Goal: Task Accomplishment & Management: Manage account settings

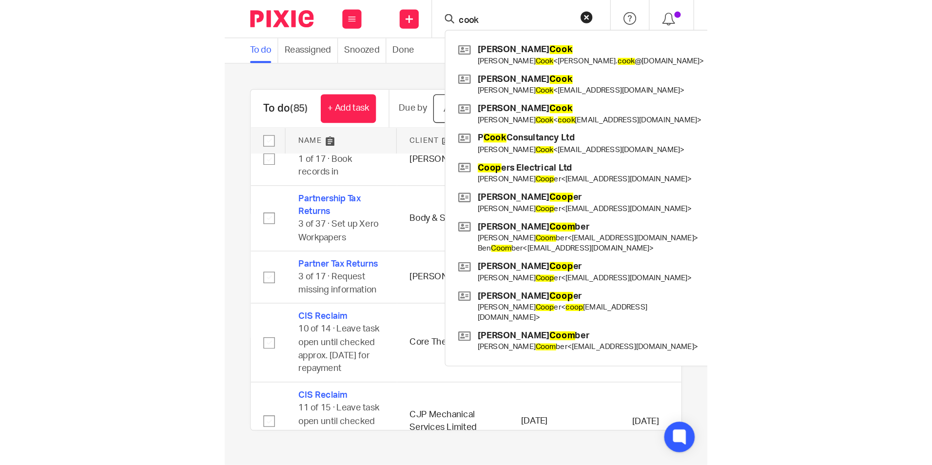
scroll to position [1023, 0]
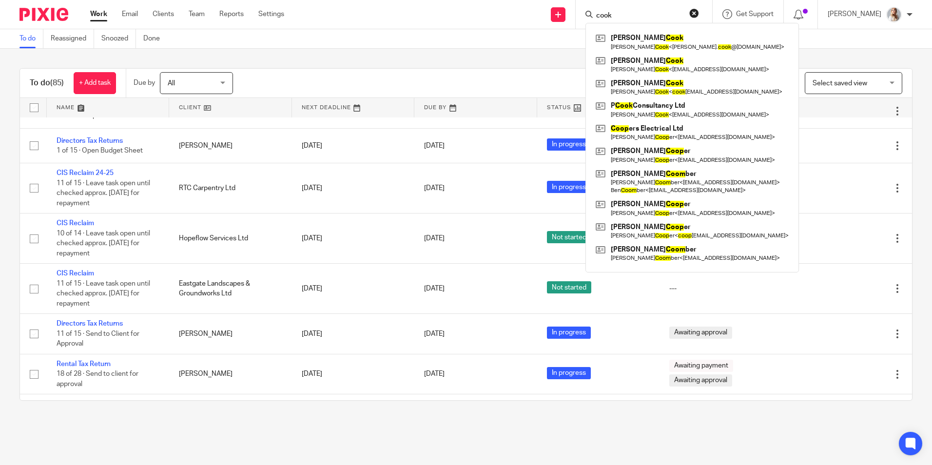
click at [636, 17] on input "cook" at bounding box center [639, 16] width 88 height 9
click at [639, 113] on link at bounding box center [692, 109] width 198 height 22
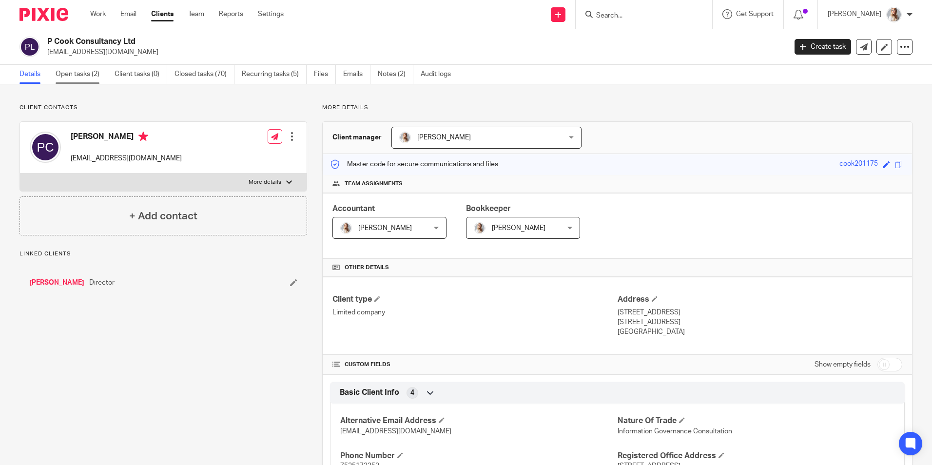
click at [84, 76] on link "Open tasks (2)" at bounding box center [82, 74] width 52 height 19
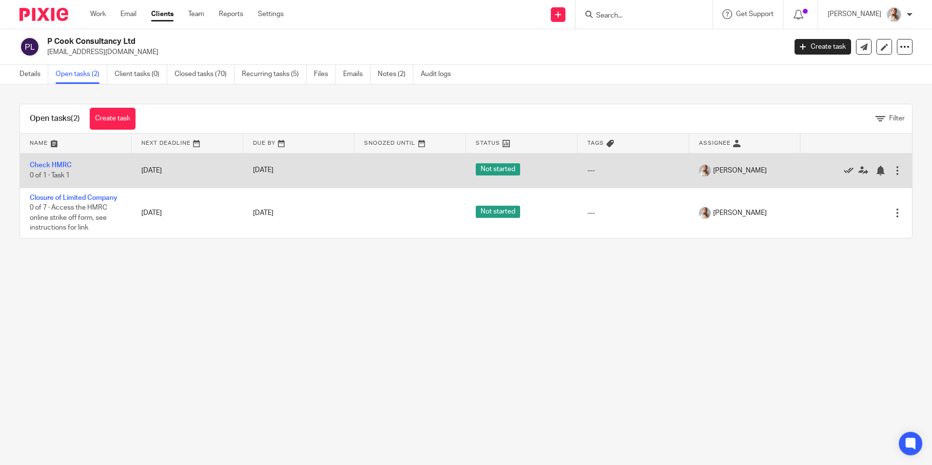
click at [843, 168] on icon at bounding box center [848, 171] width 10 height 10
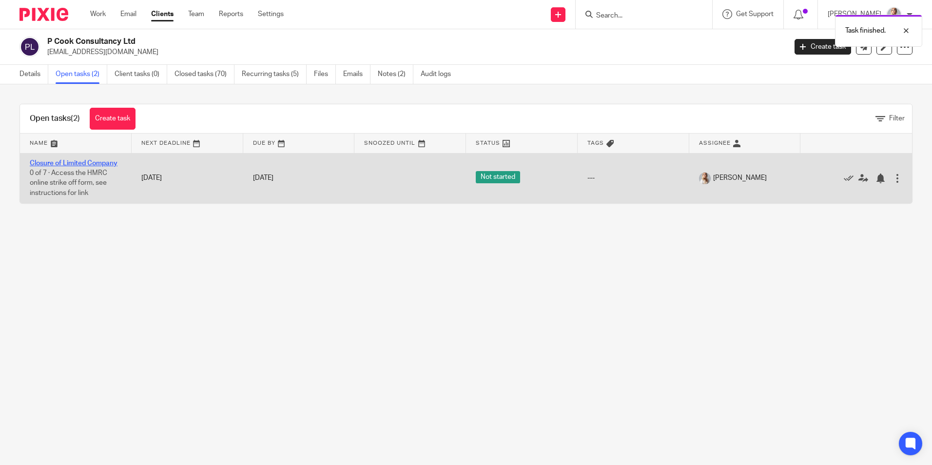
click at [87, 164] on link "Closure of Limited Company" at bounding box center [74, 163] width 88 height 7
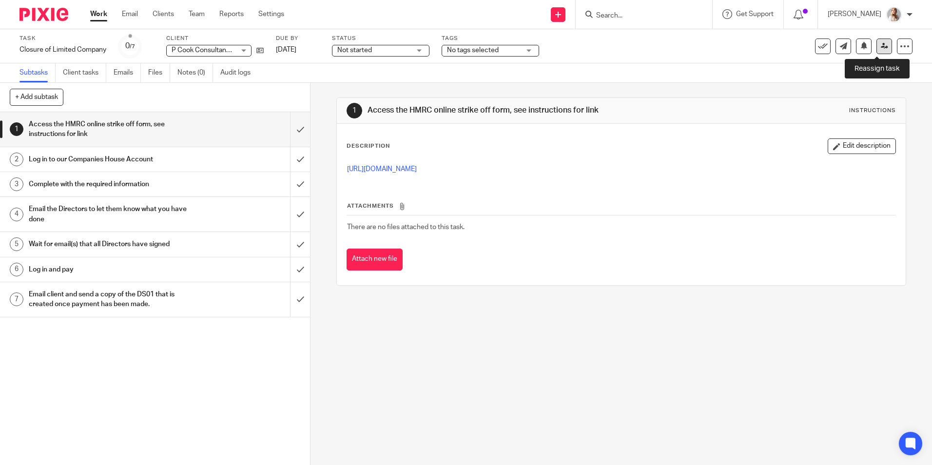
click at [876, 50] on link at bounding box center [884, 46] width 16 height 16
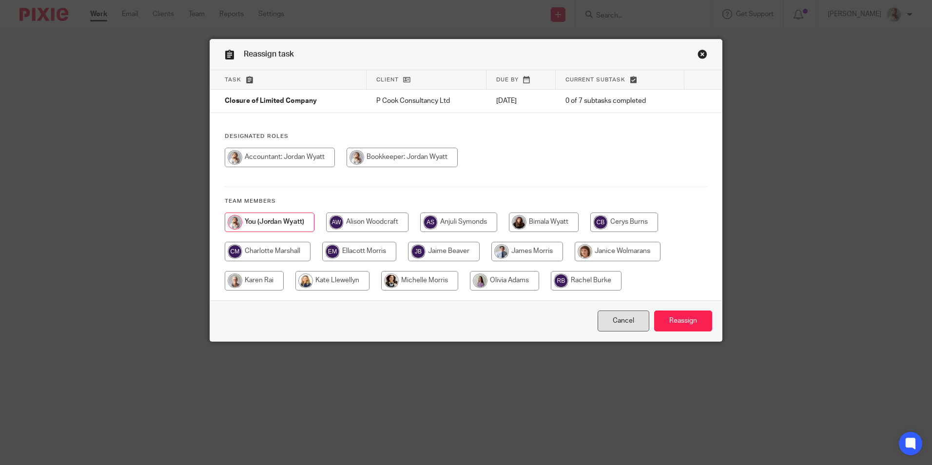
click at [627, 328] on link "Cancel" at bounding box center [623, 320] width 52 height 21
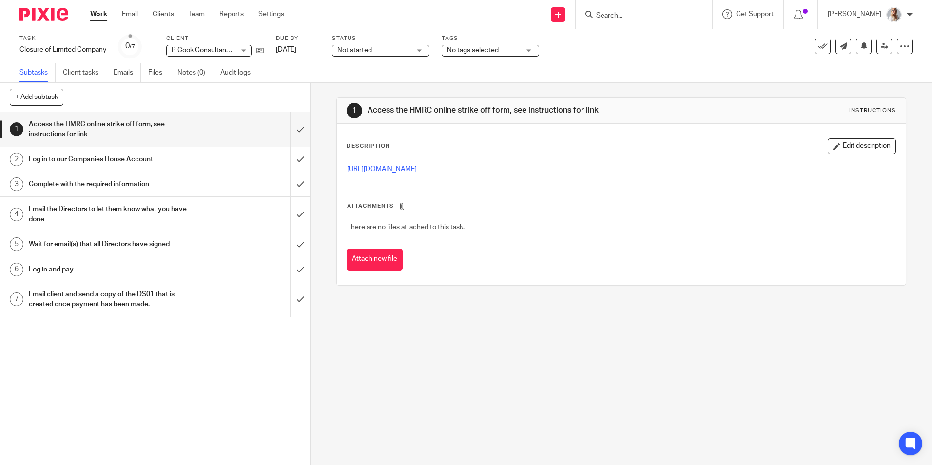
click at [91, 14] on link "Work" at bounding box center [98, 14] width 17 height 10
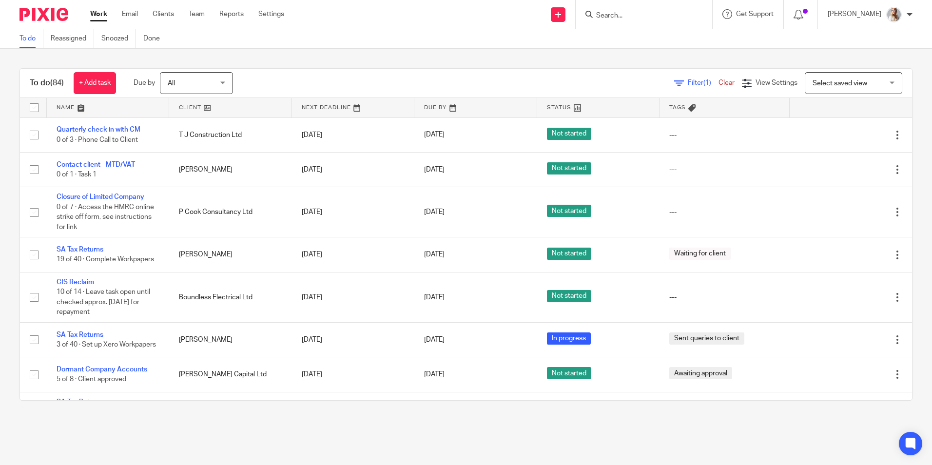
click at [625, 16] on input "Search" at bounding box center [639, 16] width 88 height 9
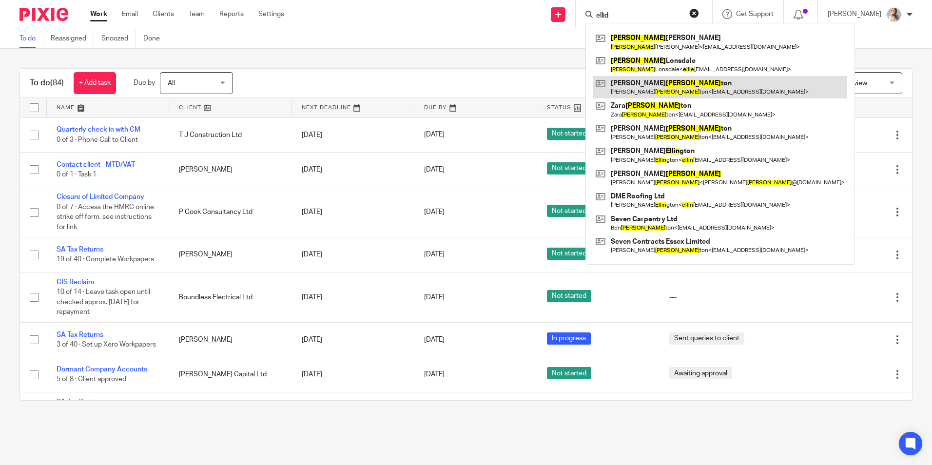
type input "ellid"
click at [632, 17] on input "ellid" at bounding box center [639, 16] width 88 height 9
drag, startPoint x: 632, startPoint y: 17, endPoint x: 600, endPoint y: 14, distance: 32.3
click at [600, 17] on div "ellid" at bounding box center [642, 14] width 114 height 12
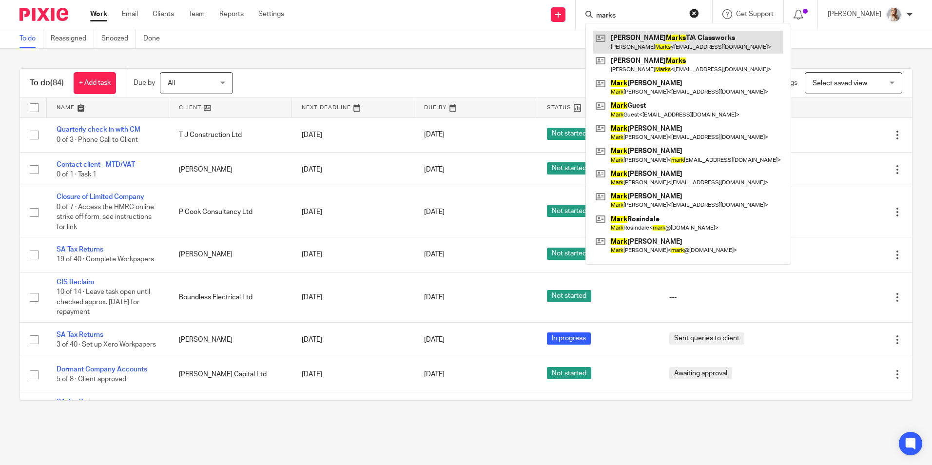
type input "marks"
click at [635, 41] on link at bounding box center [688, 42] width 190 height 22
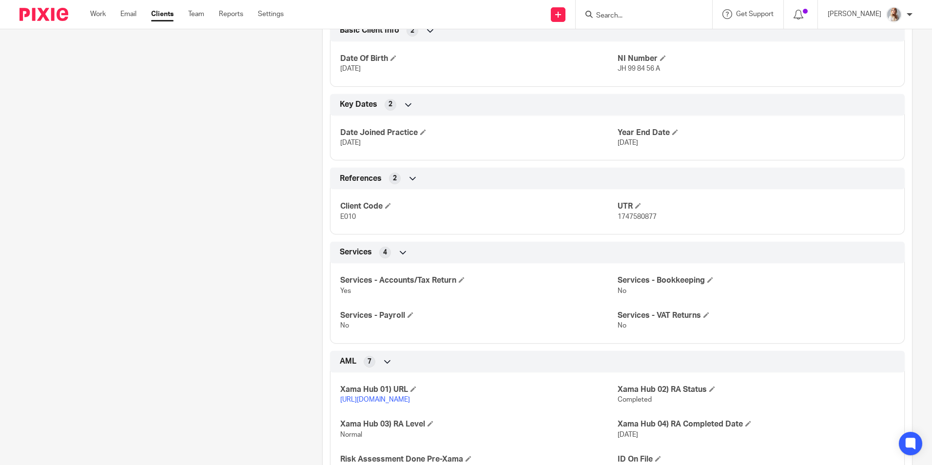
scroll to position [438, 0]
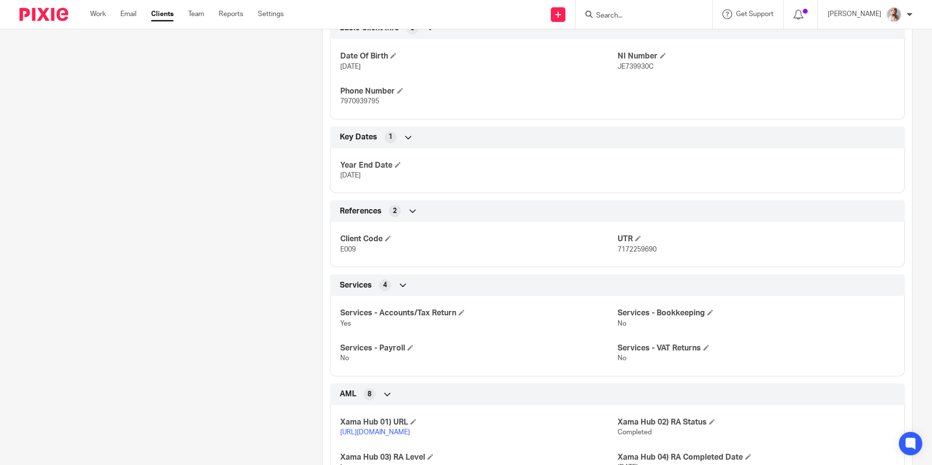
scroll to position [394, 0]
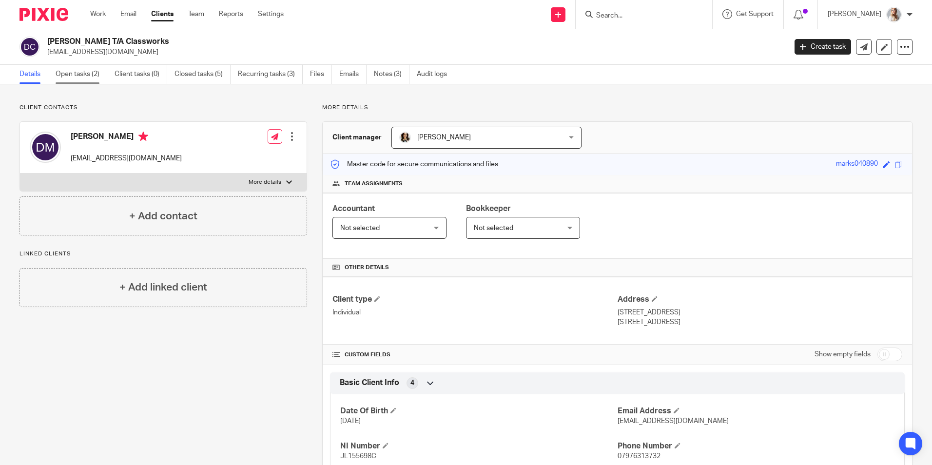
click at [68, 78] on link "Open tasks (2)" at bounding box center [82, 74] width 52 height 19
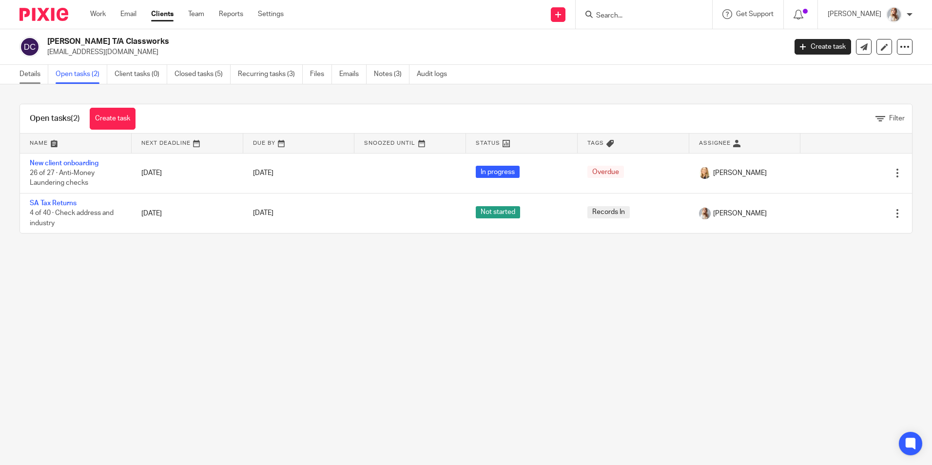
click at [26, 74] on link "Details" at bounding box center [33, 74] width 29 height 19
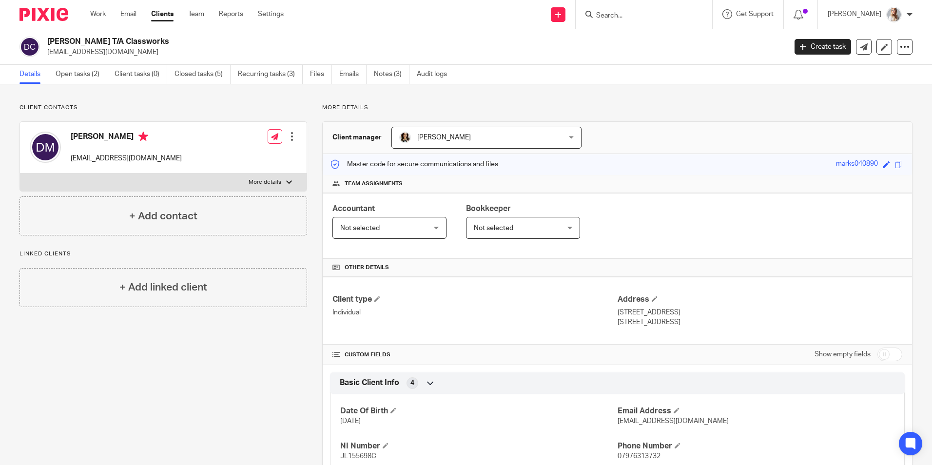
click at [90, 84] on div "Details Open tasks (2) Client tasks (0) Closed tasks (5) Recurring tasks (3) Fi…" at bounding box center [466, 74] width 932 height 19
click at [90, 77] on link "Open tasks (2)" at bounding box center [82, 74] width 52 height 19
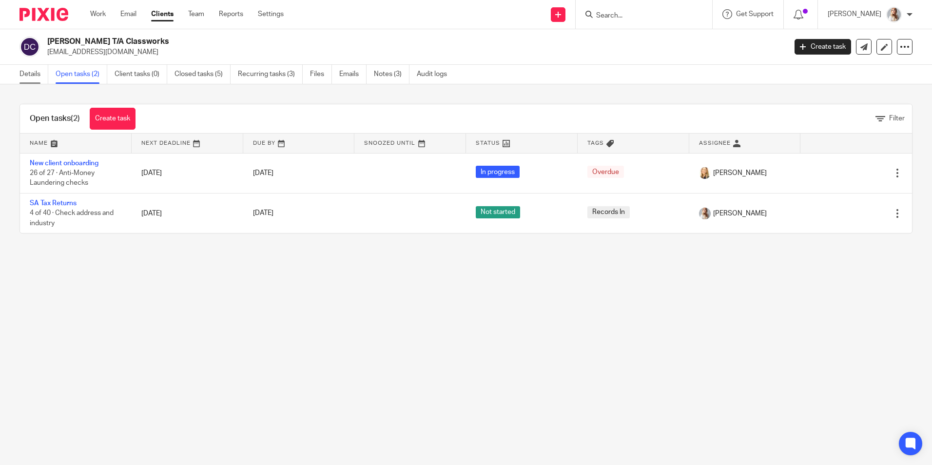
click at [27, 68] on link "Details" at bounding box center [33, 74] width 29 height 19
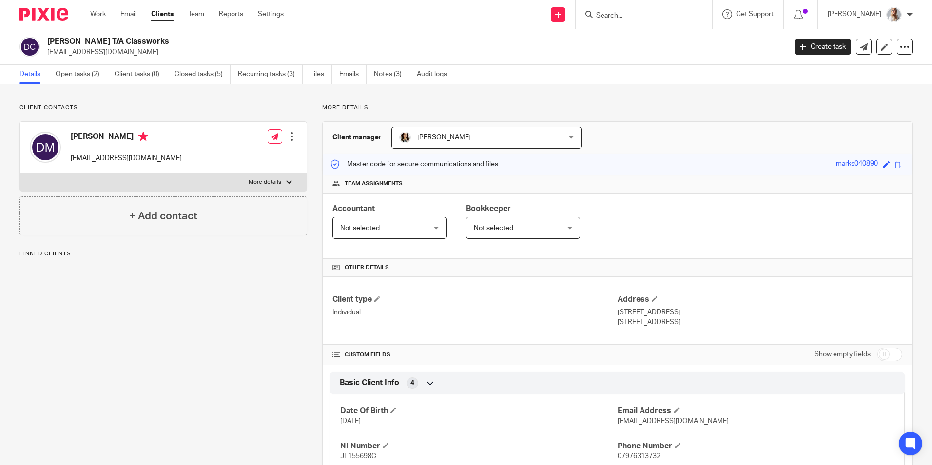
click at [417, 230] on span "Not selected" at bounding box center [382, 227] width 84 height 20
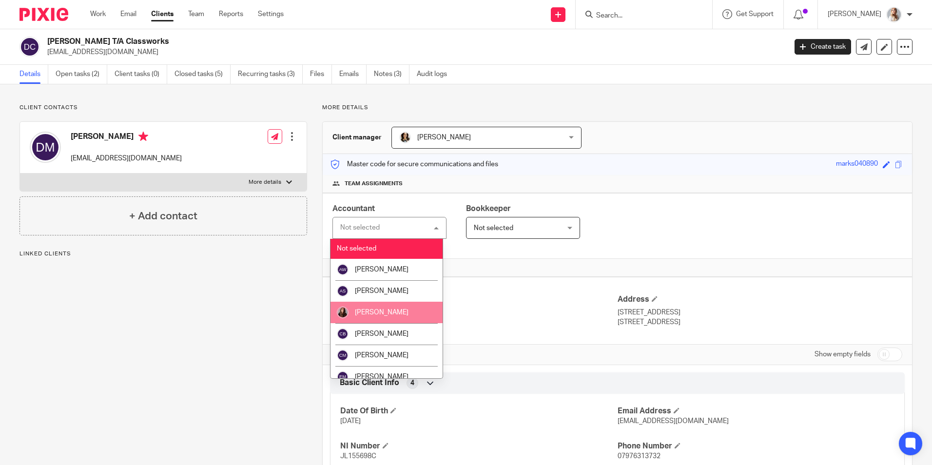
scroll to position [97, 0]
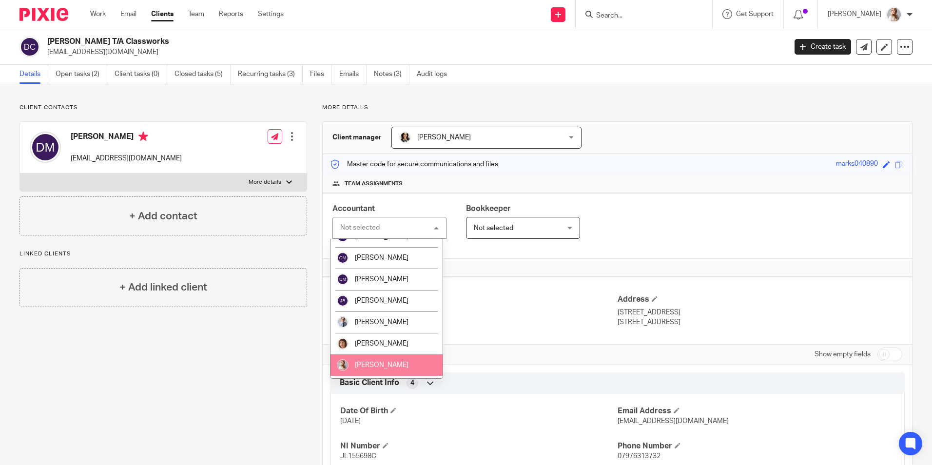
click at [373, 367] on span "[PERSON_NAME]" at bounding box center [382, 364] width 54 height 7
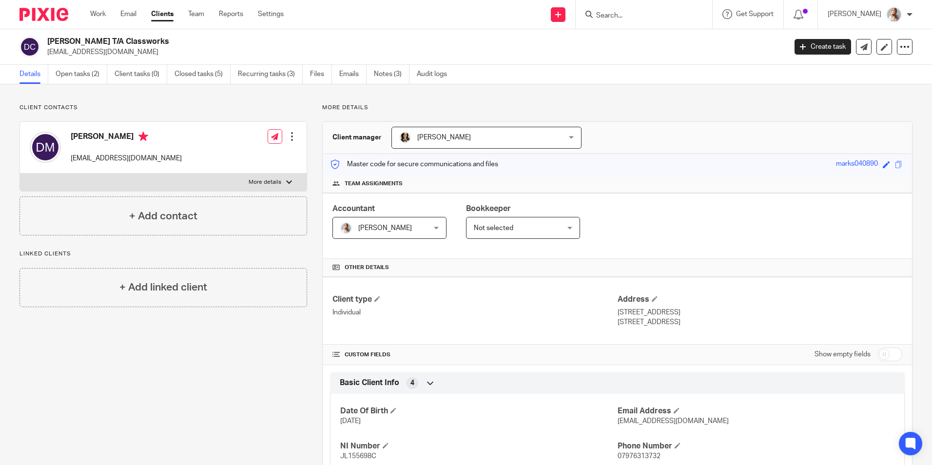
drag, startPoint x: 443, startPoint y: 126, endPoint x: 441, endPoint y: 133, distance: 7.0
click at [443, 126] on div "Client manager [PERSON_NAME] [PERSON_NAME] [PERSON_NAME] [PERSON_NAME] [PERSON_…" at bounding box center [617, 138] width 589 height 32
click at [441, 133] on span "[PERSON_NAME]" at bounding box center [471, 137] width 145 height 20
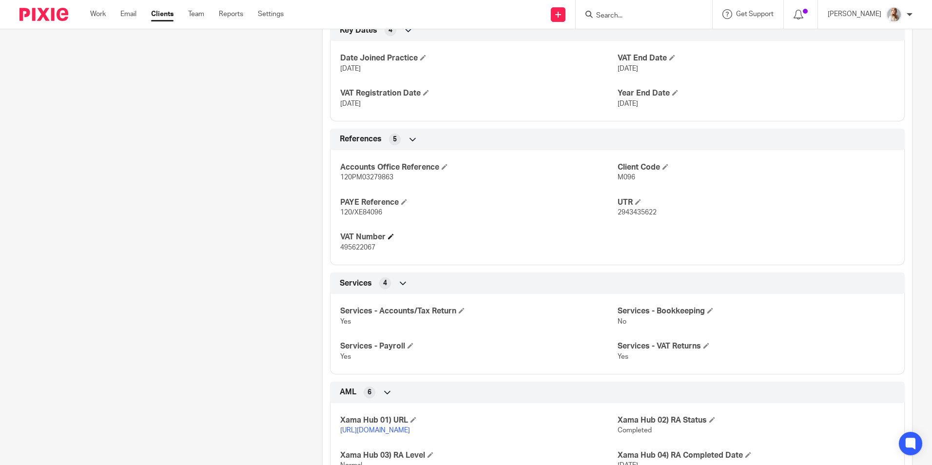
scroll to position [536, 0]
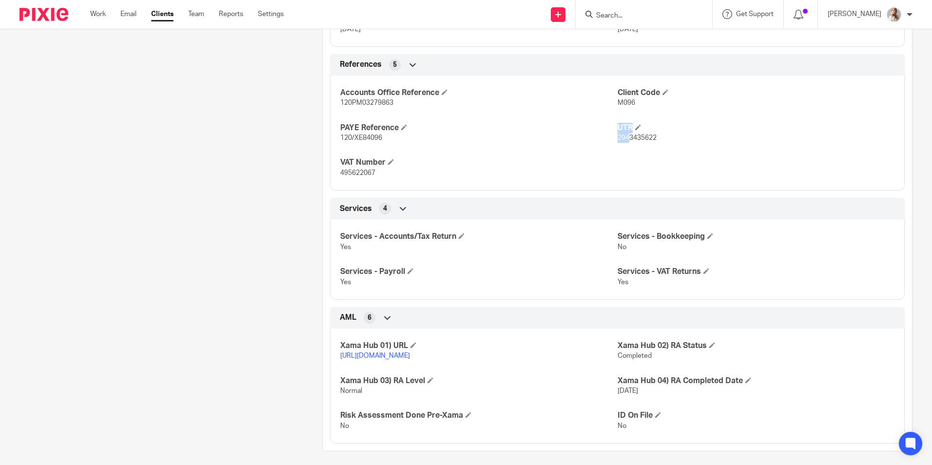
drag, startPoint x: 611, startPoint y: 137, endPoint x: 625, endPoint y: 138, distance: 13.7
click at [625, 138] on div "Accounts Office Reference 120PM03279863 Client Code M096 PAYE Reference 120/XE8…" at bounding box center [617, 129] width 574 height 122
drag, startPoint x: 625, startPoint y: 138, endPoint x: 642, endPoint y: 147, distance: 19.6
click at [633, 148] on div "Accounts Office Reference 120PM03279863 Client Code M096 PAYE Reference 120/XE8…" at bounding box center [617, 129] width 574 height 122
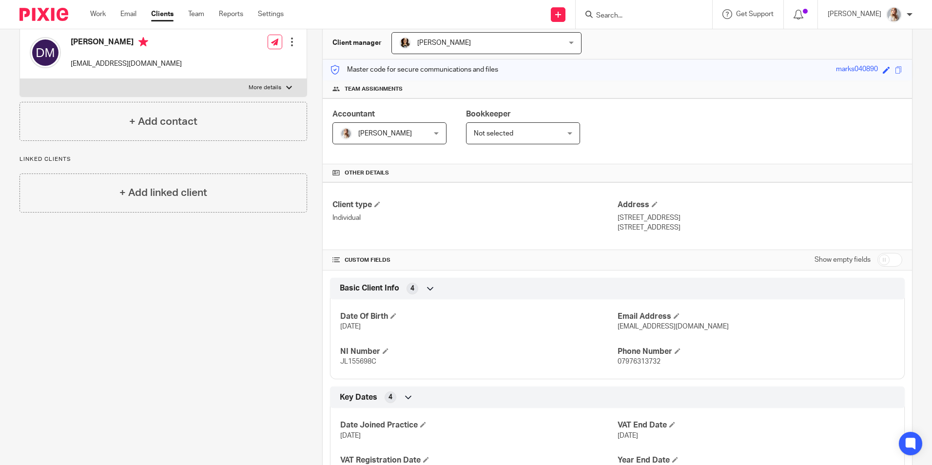
scroll to position [0, 0]
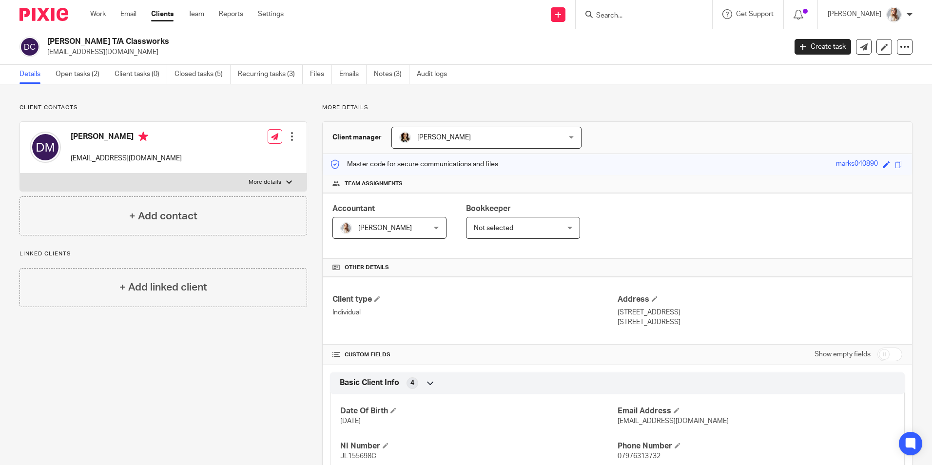
click at [182, 19] on ul "Work Email Clients Team Reports Settings" at bounding box center [194, 14] width 208 height 10
click at [107, 16] on ul "Work Email Clients Team Reports Settings" at bounding box center [194, 14] width 208 height 10
click at [105, 15] on link "Work" at bounding box center [98, 14] width 16 height 10
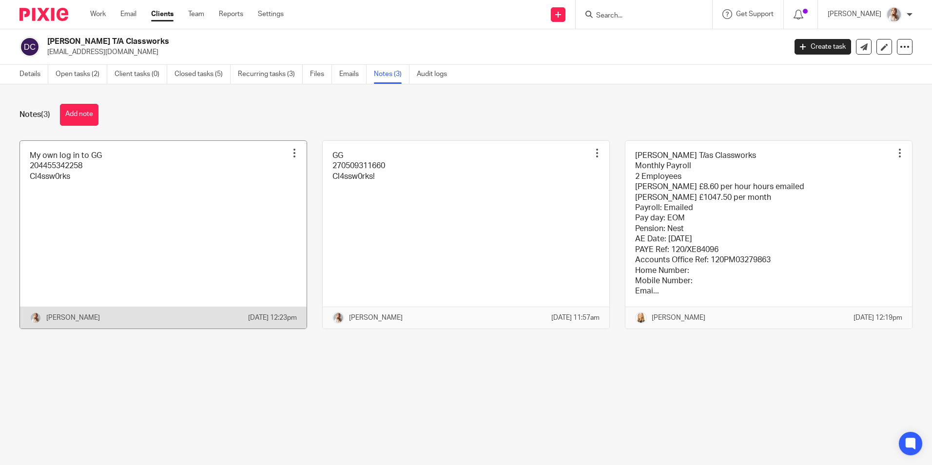
drag, startPoint x: 231, startPoint y: 172, endPoint x: 239, endPoint y: 166, distance: 9.7
click at [231, 172] on link at bounding box center [163, 235] width 286 height 188
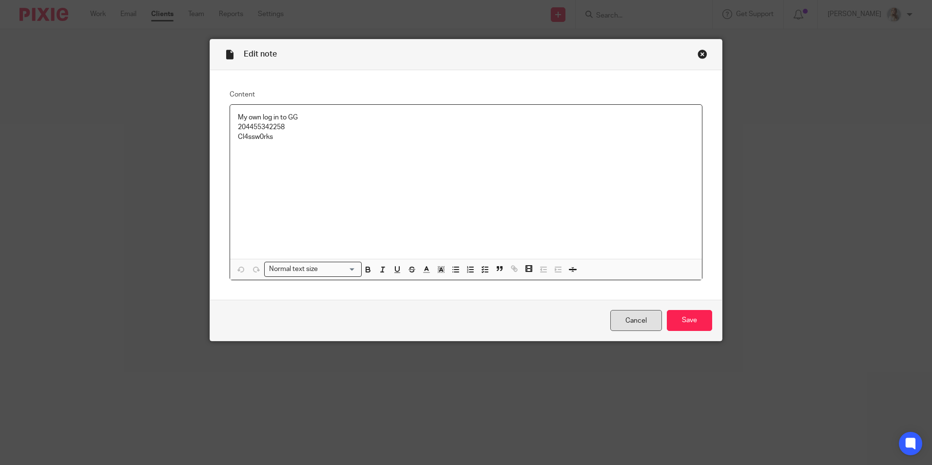
click at [627, 323] on link "Cancel" at bounding box center [636, 320] width 52 height 21
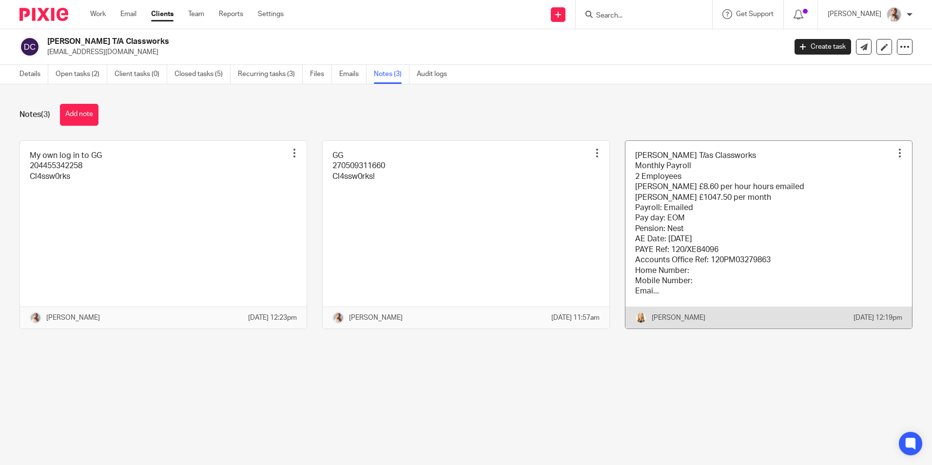
click at [750, 217] on link at bounding box center [768, 235] width 286 height 188
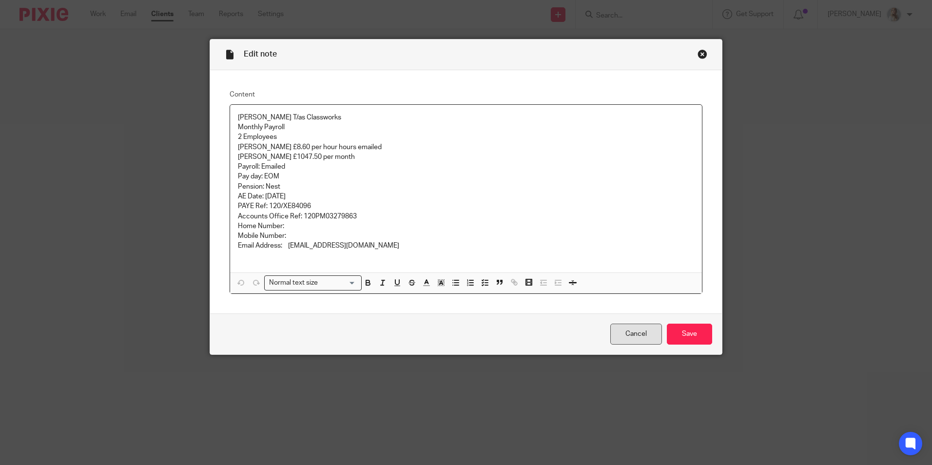
drag, startPoint x: 637, startPoint y: 336, endPoint x: 642, endPoint y: 323, distance: 13.3
click at [637, 335] on link "Cancel" at bounding box center [636, 333] width 52 height 21
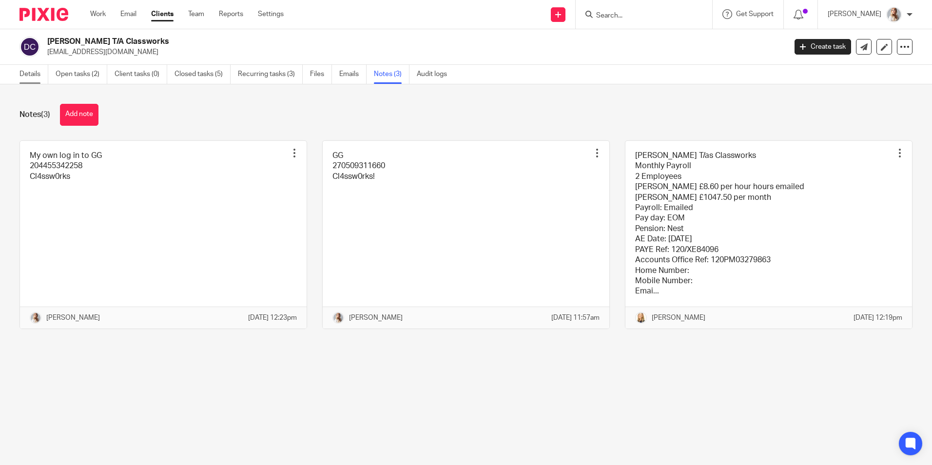
click at [28, 72] on link "Details" at bounding box center [33, 74] width 29 height 19
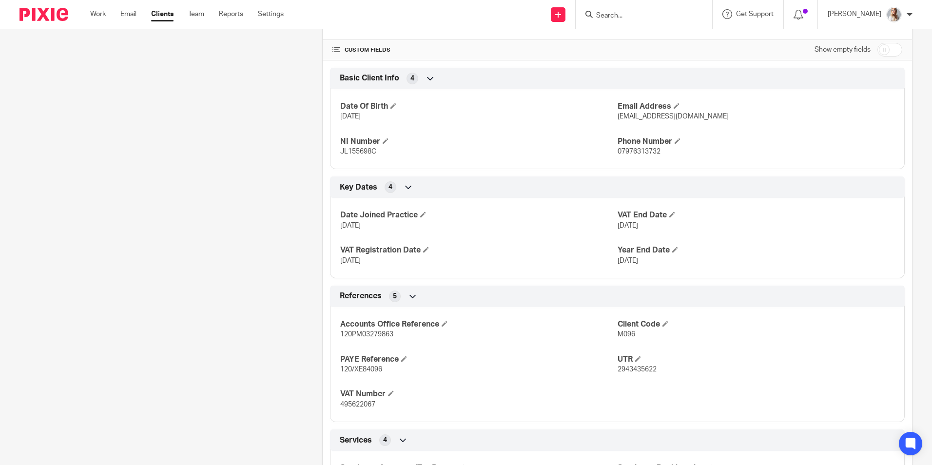
scroll to position [292, 0]
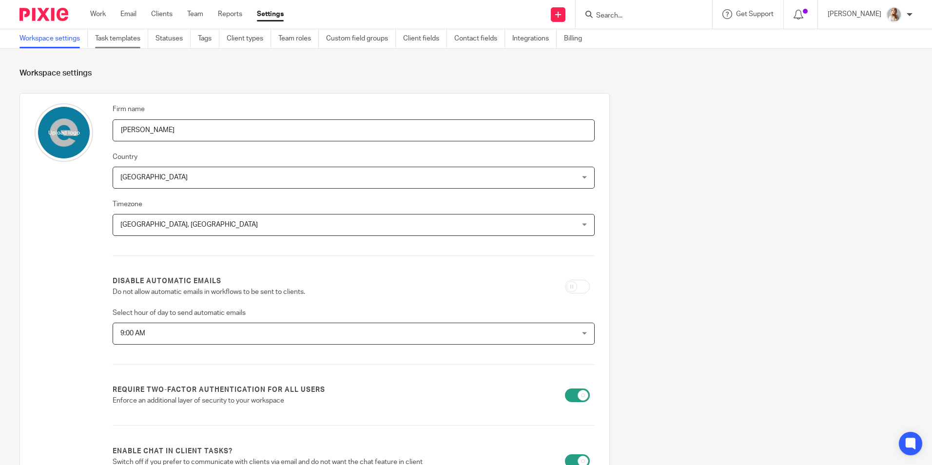
click at [133, 39] on link "Task templates" at bounding box center [121, 38] width 53 height 19
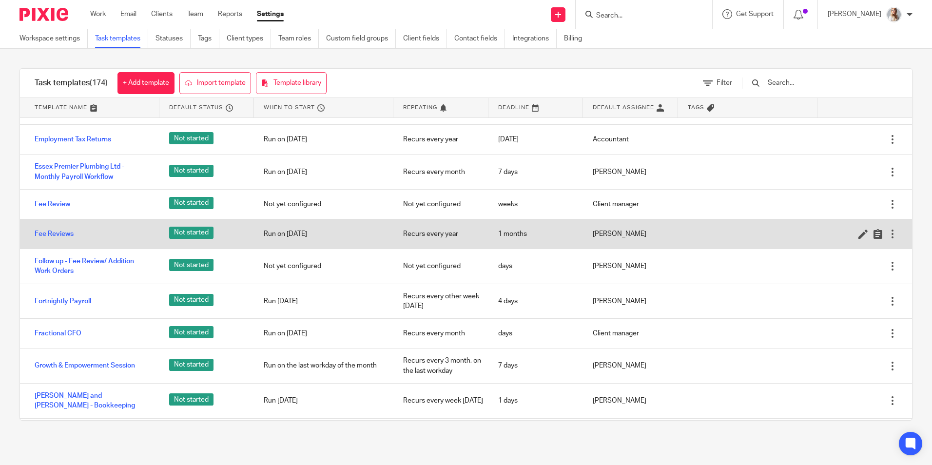
scroll to position [1364, 0]
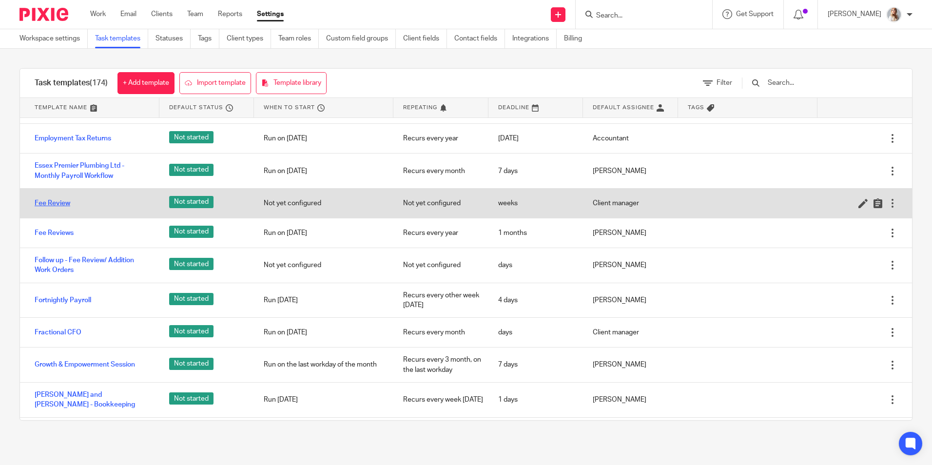
click at [55, 208] on link "Fee Review" at bounding box center [53, 203] width 36 height 10
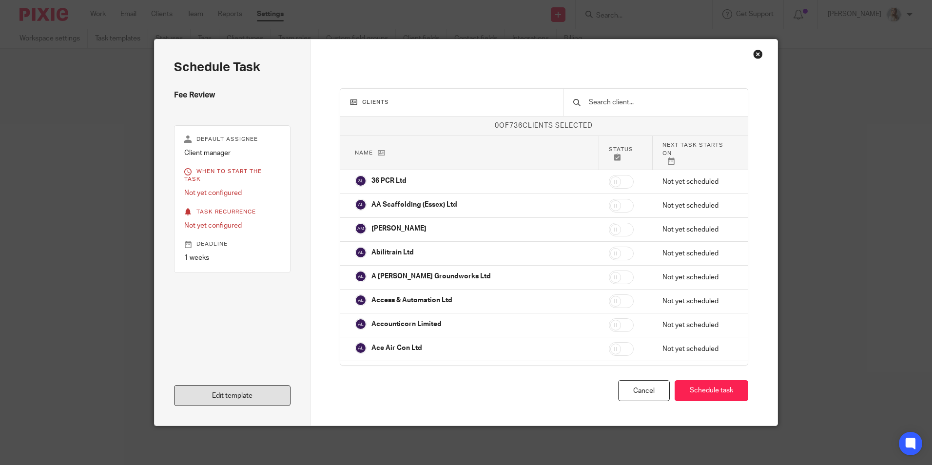
click at [248, 402] on link "Edit template" at bounding box center [232, 395] width 116 height 21
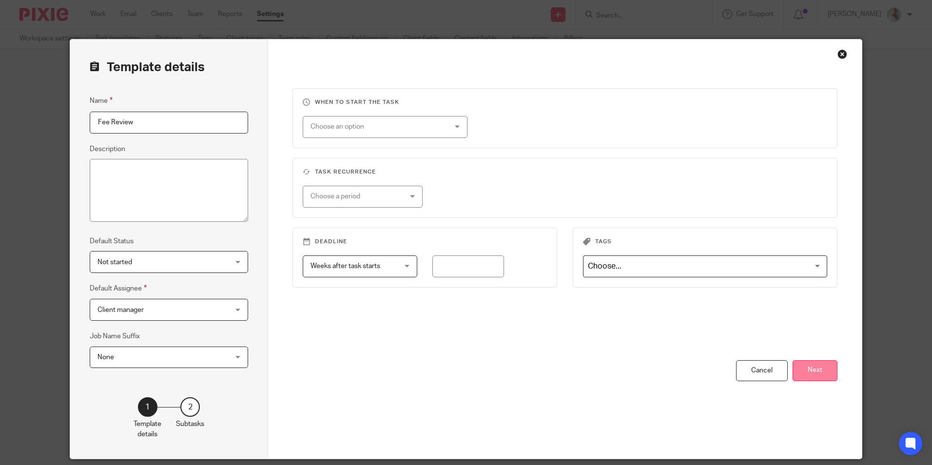
click at [823, 370] on button "Next" at bounding box center [814, 370] width 45 height 21
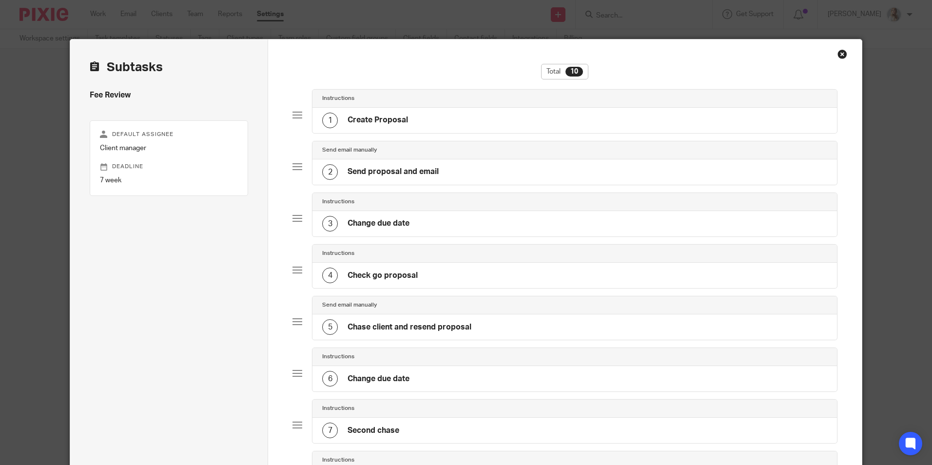
click at [440, 119] on div "1 Create Proposal" at bounding box center [574, 120] width 524 height 25
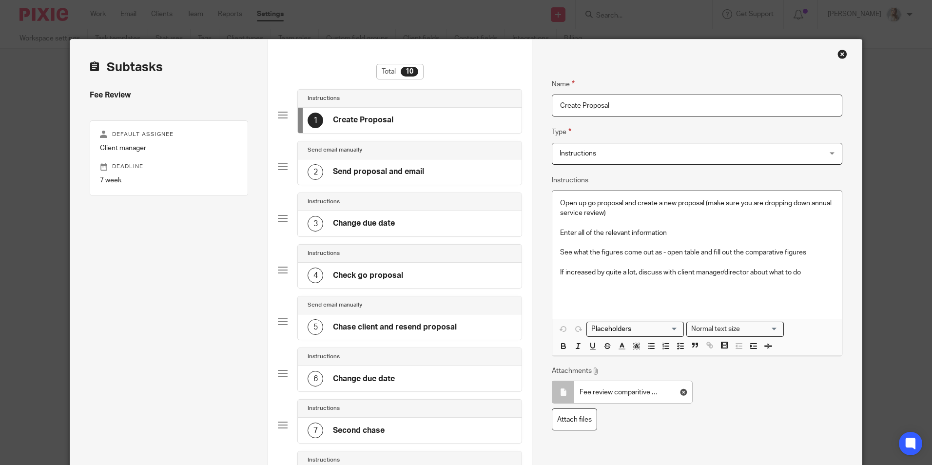
click at [600, 395] on p "Fee review comparitive table.xlsx" at bounding box center [619, 392] width 80 height 10
click at [559, 391] on div at bounding box center [562, 391] width 7 height 7
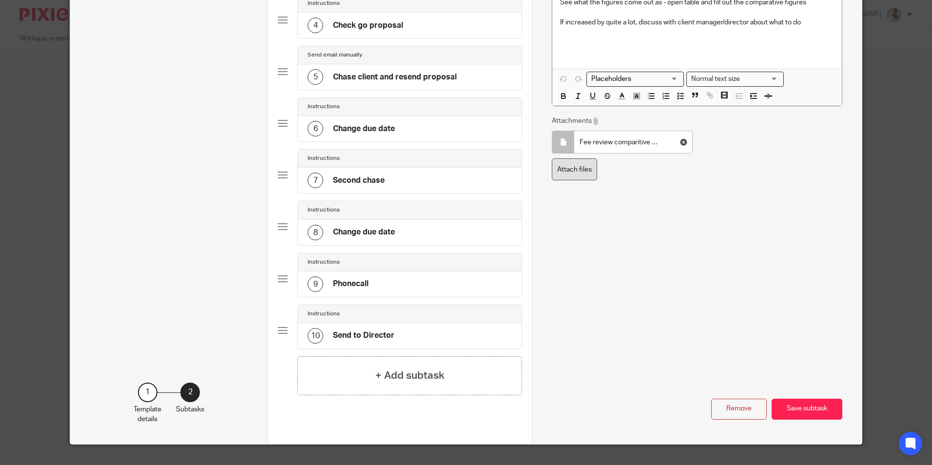
scroll to position [268, 0]
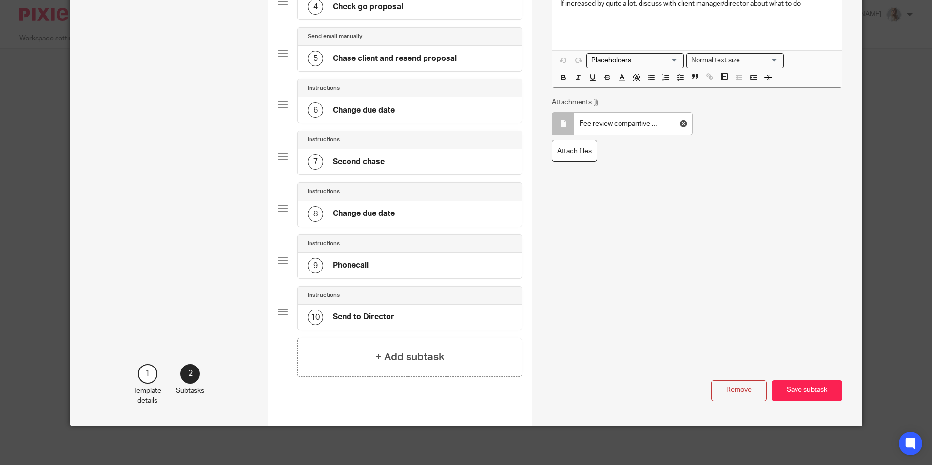
click at [599, 128] on p "Fee review comparitive table.xlsx" at bounding box center [619, 124] width 80 height 10
click at [634, 124] on p "Fee review comparitive table.xlsx" at bounding box center [619, 124] width 80 height 10
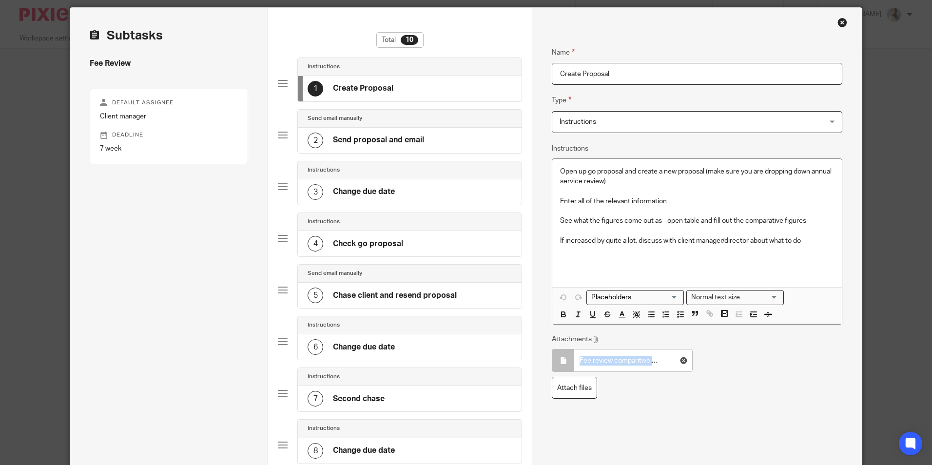
scroll to position [0, 0]
